Goal: Go to known website: Access a specific website the user already knows

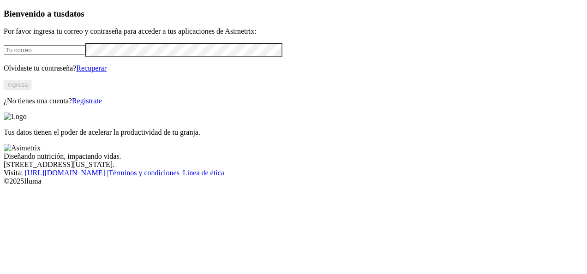
type input "[PERSON_NAME][EMAIL_ADDRESS][PERSON_NAME][DOMAIN_NAME]"
click at [31, 90] on button "Ingresa" at bounding box center [18, 85] width 28 height 10
